Goal: Task Accomplishment & Management: Complete application form

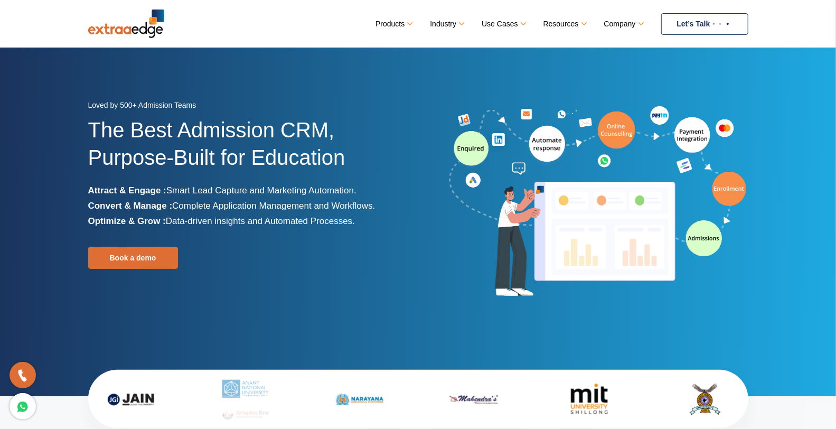
click at [709, 20] on link "Let’s Talk" at bounding box center [704, 24] width 87 height 22
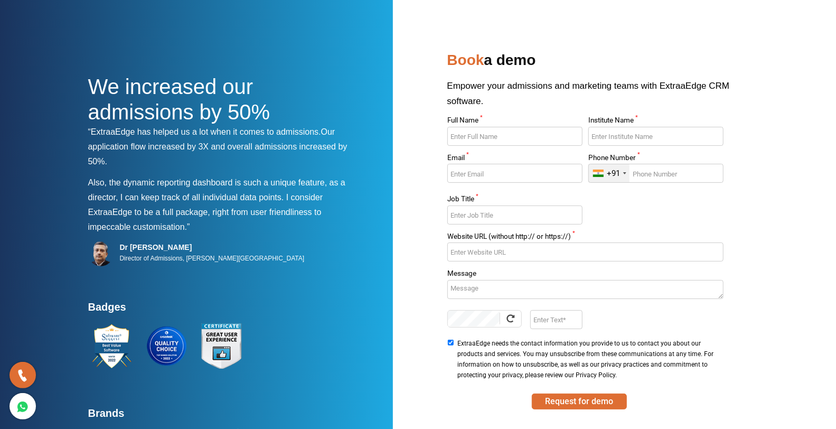
click at [486, 129] on input "Full Name *" at bounding box center [514, 136] width 135 height 19
type input "[PERSON_NAME]"
type input "Doon Defence Dreamers"
click at [493, 177] on input "Email *" at bounding box center [514, 173] width 135 height 19
type input "[EMAIL_ADDRESS][DOMAIN_NAME]"
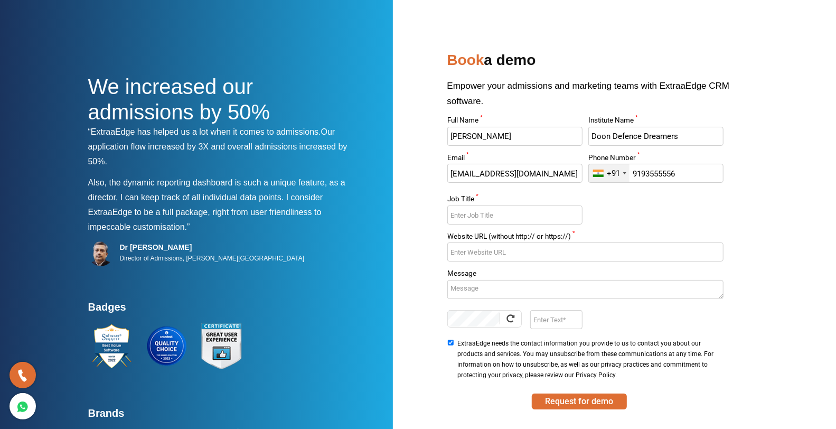
type input "9193555556"
click at [478, 222] on input "Job Title *" at bounding box center [514, 214] width 135 height 19
type input "M"
type input "Director"
click at [488, 259] on input "Website URL (without http:// or https://) *" at bounding box center [585, 251] width 276 height 19
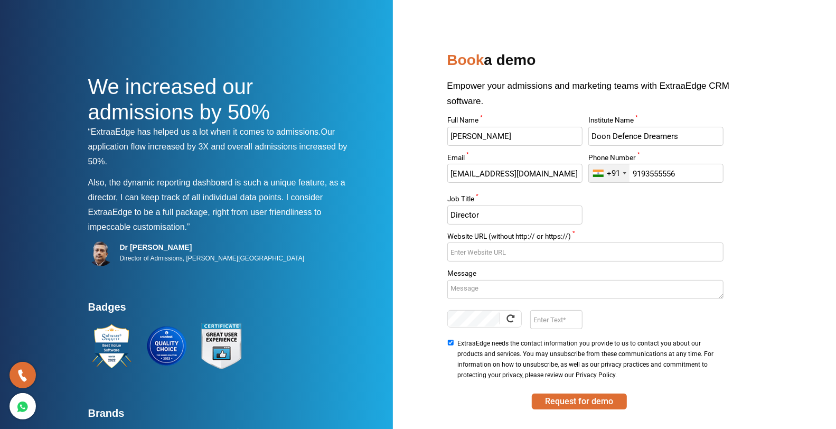
click at [495, 249] on input "Website URL (without http:// or https://) *" at bounding box center [585, 251] width 276 height 19
paste input "https://doondefencedreamers.com/"
type input "https://doondefencedreamers.com/"
click at [500, 291] on textarea "Message" at bounding box center [585, 289] width 276 height 19
type textarea "Need the demo of your chatbot and the capabilities it offers."
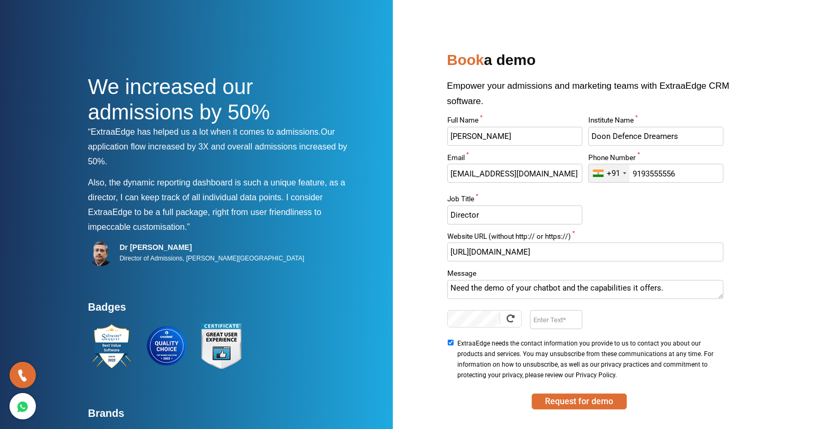
click at [551, 319] on input "Enter Text" at bounding box center [556, 319] width 52 height 19
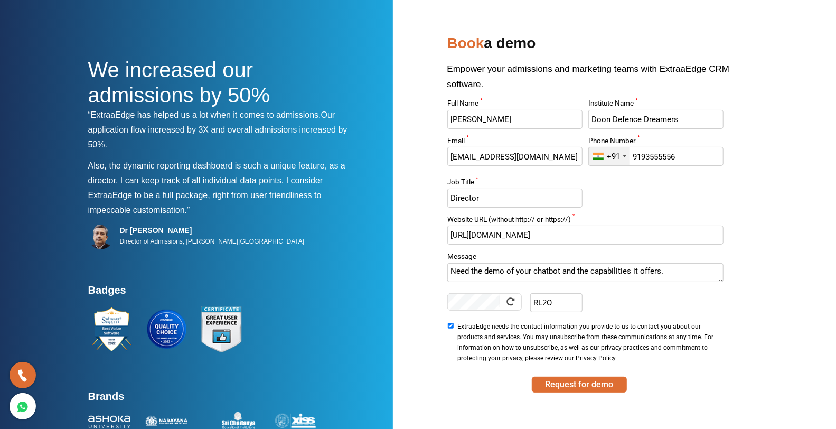
scroll to position [46, 0]
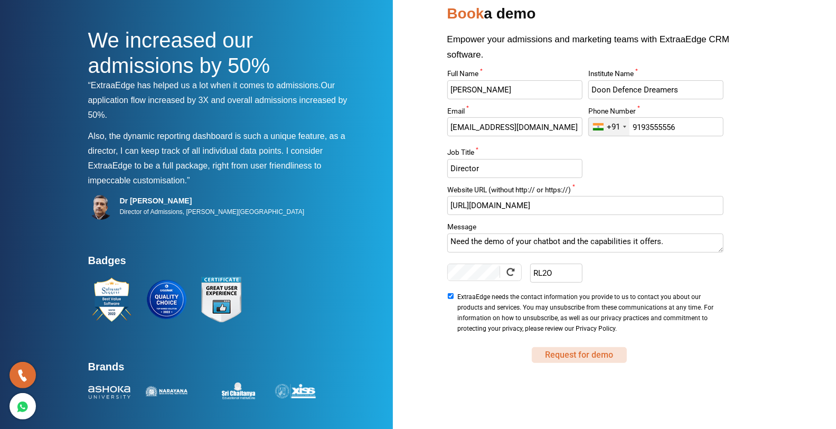
type input "RL2O"
click at [570, 354] on button "Request for demo" at bounding box center [579, 355] width 95 height 16
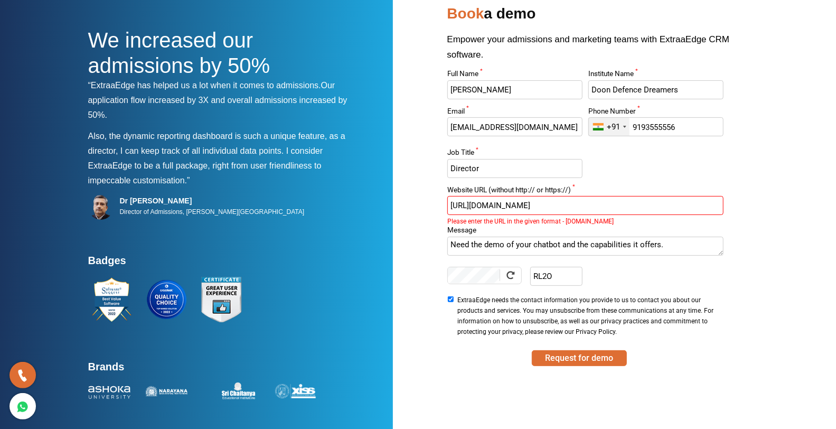
drag, startPoint x: 479, startPoint y: 204, endPoint x: 427, endPoint y: 209, distance: 52.5
click at [427, 209] on div "We increased our admissions by 50% “ExtraaEdge has helped us a lot when it come…" at bounding box center [418, 202] width 660 height 402
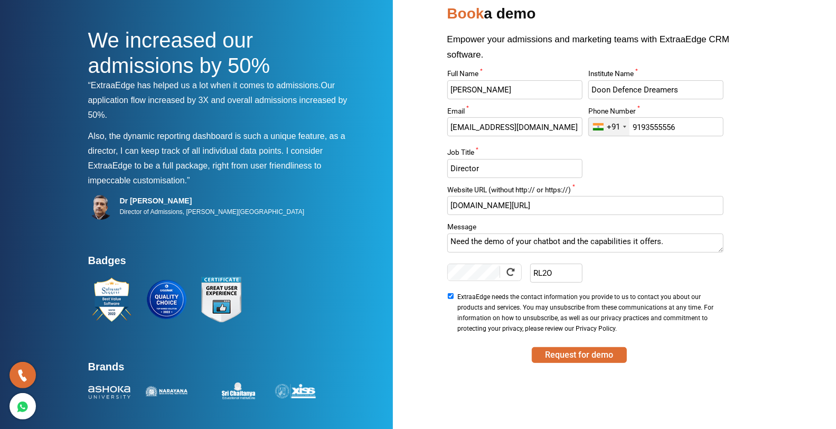
click at [609, 212] on input "www.doondefencedreamers.com/" at bounding box center [585, 205] width 276 height 19
type input "www.doondefencedreamers.com"
click at [577, 354] on button "Request for demo" at bounding box center [579, 355] width 95 height 16
